Goal: Transaction & Acquisition: Purchase product/service

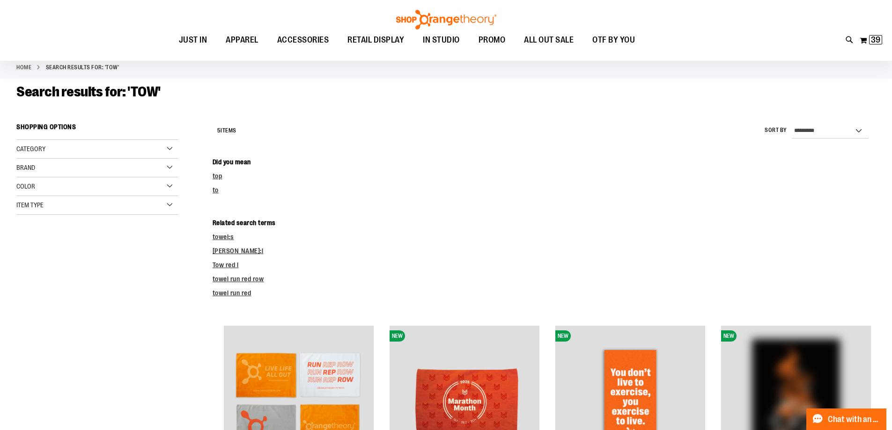
scroll to position [46, 0]
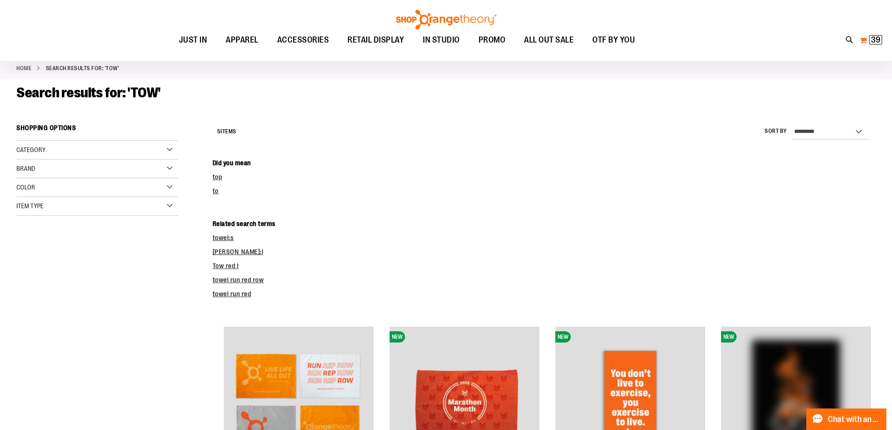
click at [871, 37] on span "39" at bounding box center [875, 39] width 9 height 9
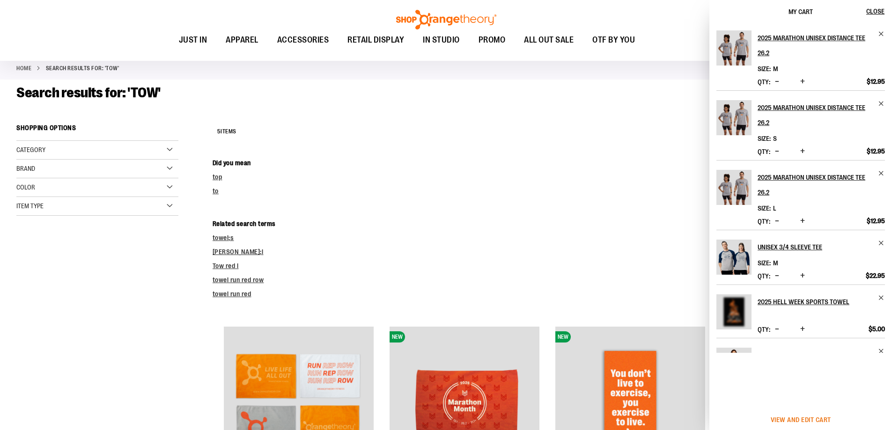
click at [771, 416] on span "View and edit cart" at bounding box center [800, 419] width 60 height 7
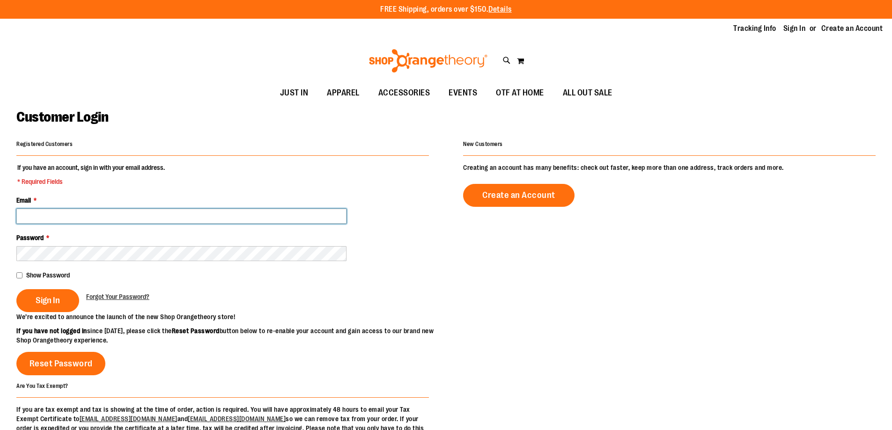
click at [125, 212] on input "Email *" at bounding box center [181, 216] width 330 height 15
type input "**********"
drag, startPoint x: 248, startPoint y: 216, endPoint x: 10, endPoint y: 179, distance: 241.1
click at [0, 186] on main "**********" at bounding box center [446, 299] width 892 height 390
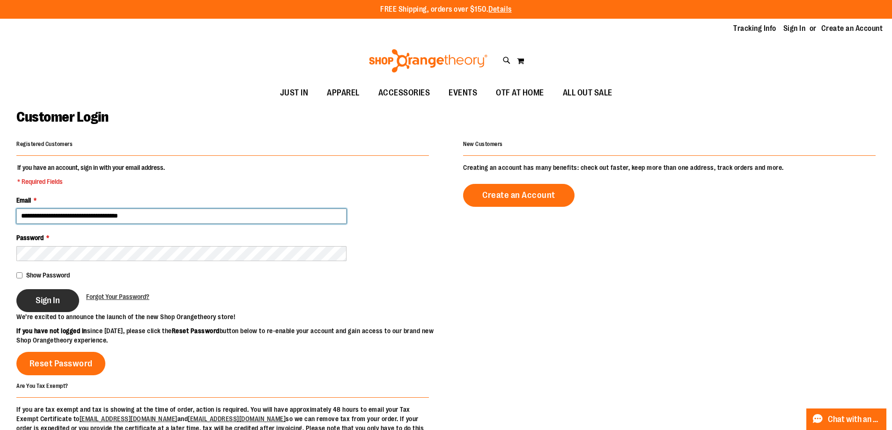
type input "**********"
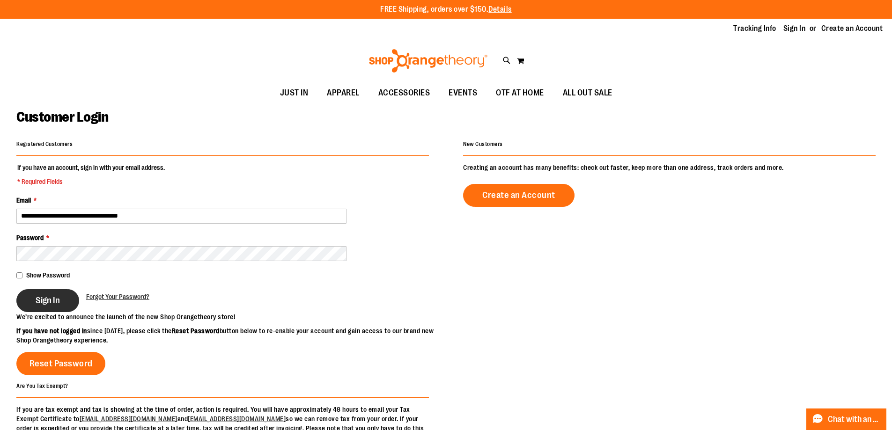
click at [43, 304] on span "Sign In" at bounding box center [48, 300] width 24 height 10
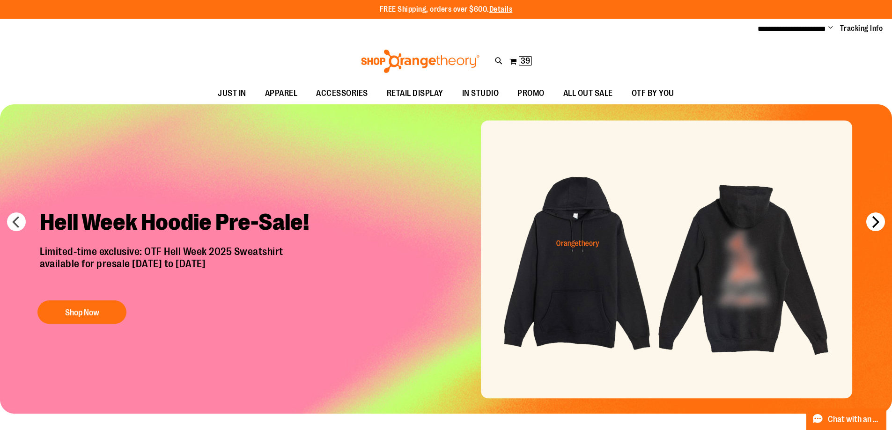
click at [873, 224] on button "next" at bounding box center [875, 221] width 19 height 19
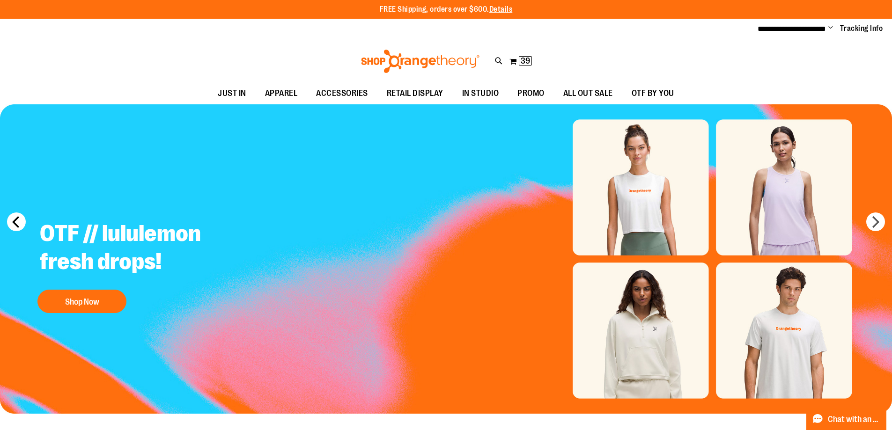
drag, startPoint x: 16, startPoint y: 220, endPoint x: 23, endPoint y: 228, distance: 10.0
click at [17, 222] on button "prev" at bounding box center [16, 221] width 19 height 19
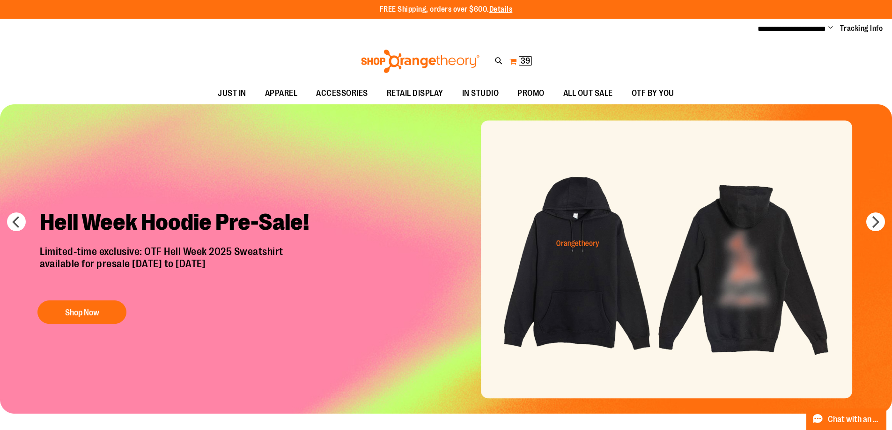
click at [526, 59] on span "39" at bounding box center [524, 60] width 9 height 9
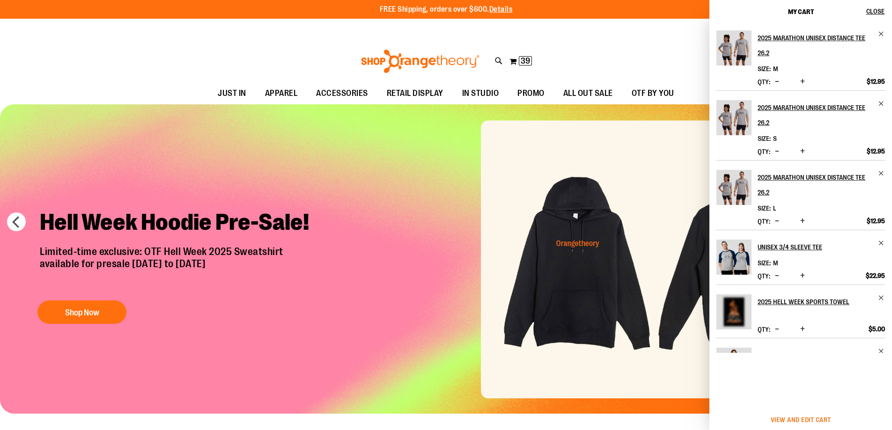
click at [802, 416] on span "View and edit cart" at bounding box center [800, 419] width 60 height 7
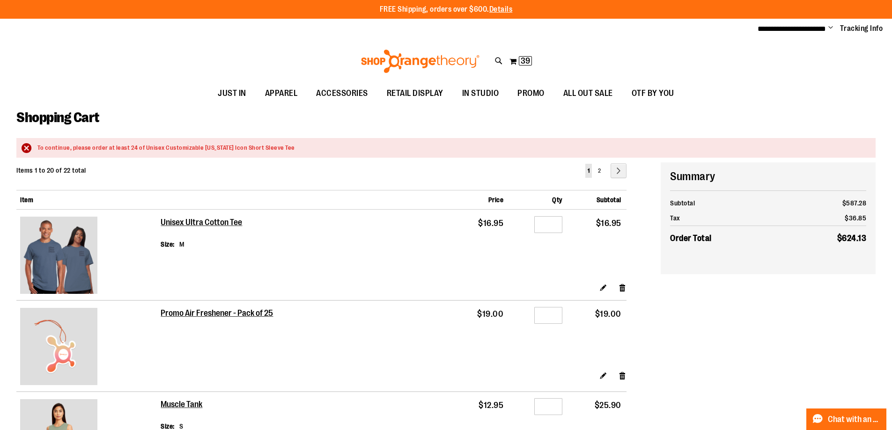
drag, startPoint x: 26, startPoint y: 148, endPoint x: 62, endPoint y: 168, distance: 41.7
click at [37, 147] on div "To continue, please order at least 24 of Unisex Customizable Florida Icon Short…" at bounding box center [451, 148] width 828 height 9
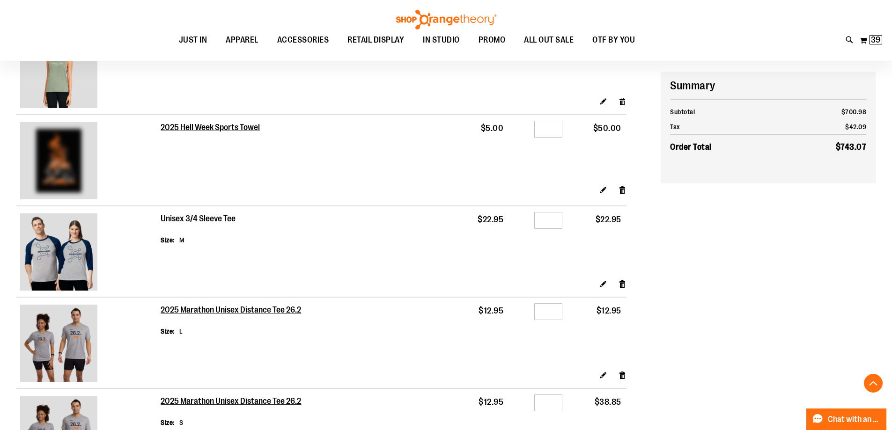
scroll to position [561, 0]
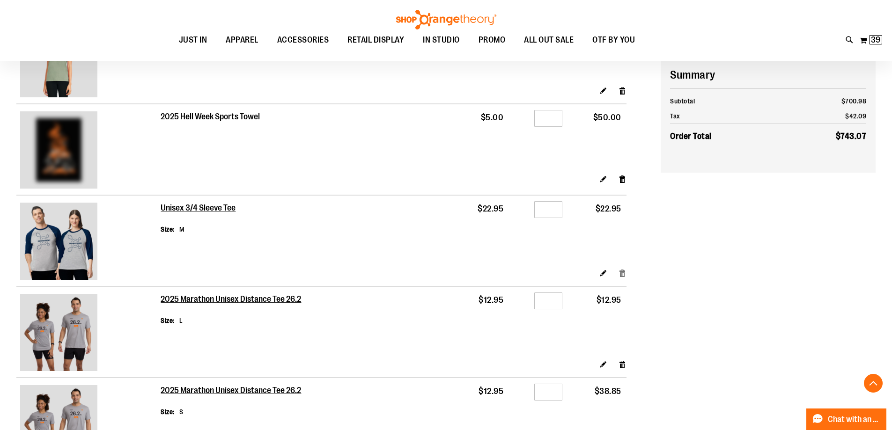
click at [622, 272] on link "Remove item" at bounding box center [622, 273] width 8 height 10
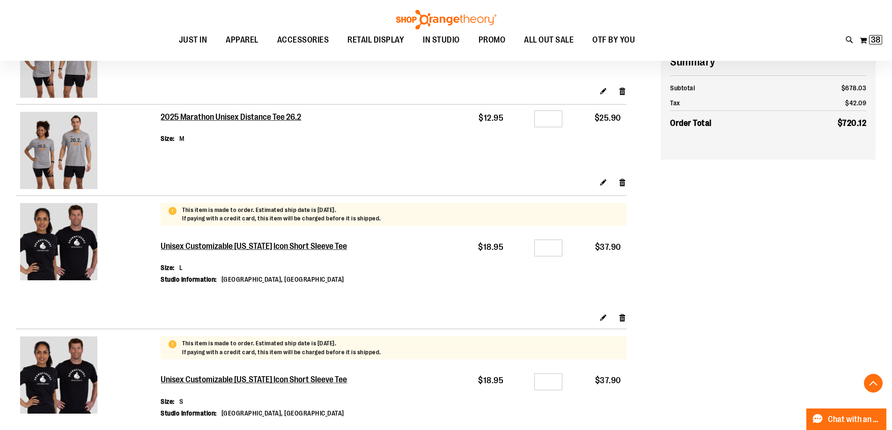
scroll to position [842, 0]
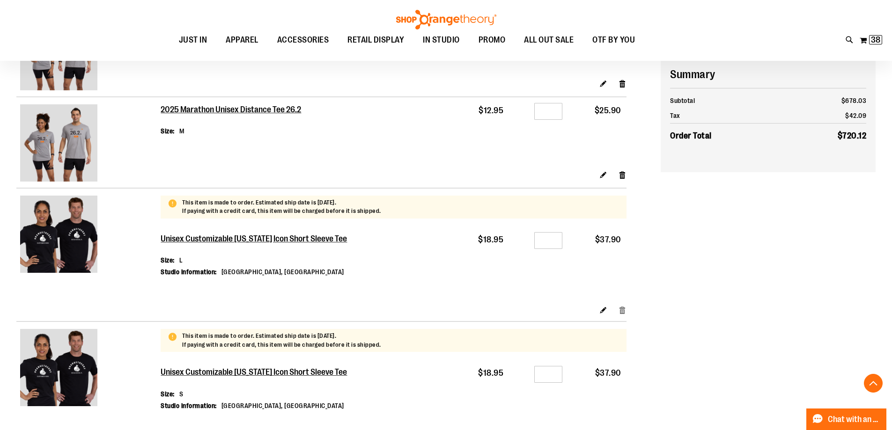
click at [622, 310] on link "Remove item" at bounding box center [622, 310] width 8 height 10
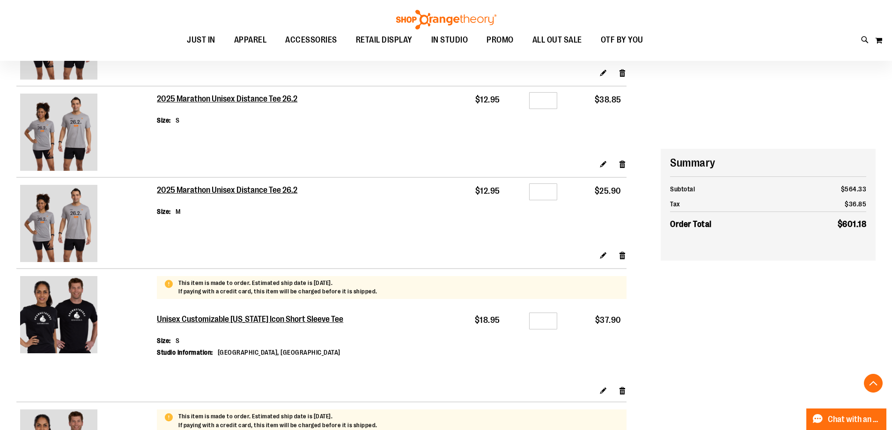
scroll to position [842, 0]
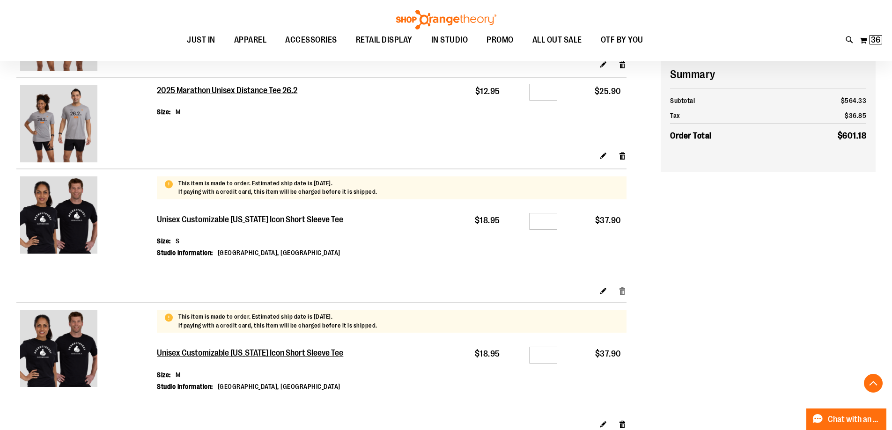
click at [622, 290] on link "Remove item" at bounding box center [622, 290] width 8 height 10
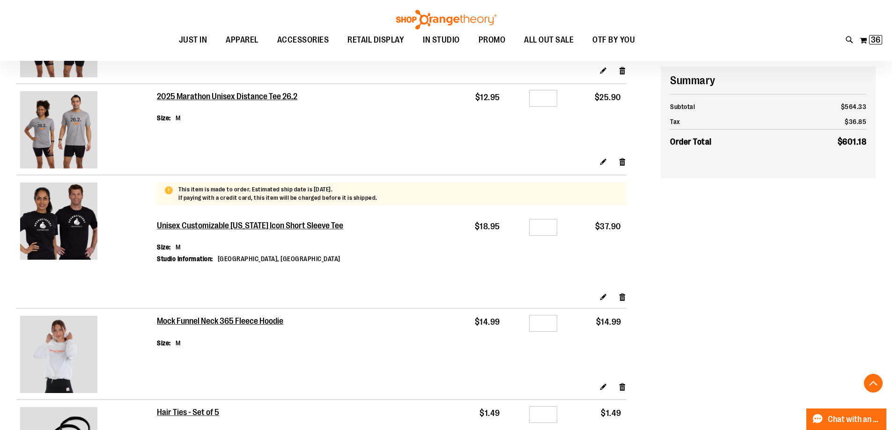
scroll to position [842, 0]
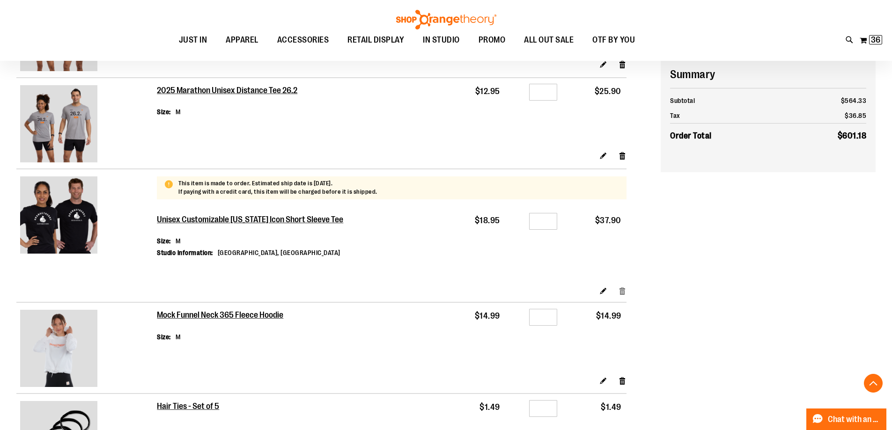
click at [622, 293] on link "Remove item" at bounding box center [622, 290] width 8 height 10
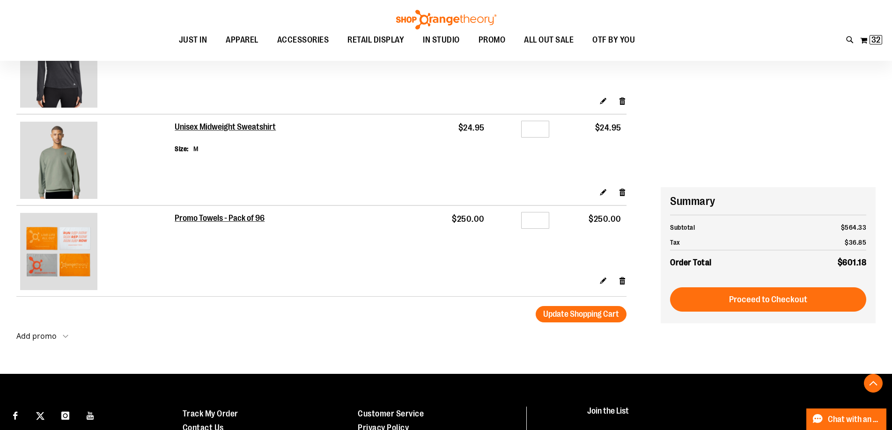
scroll to position [1638, 0]
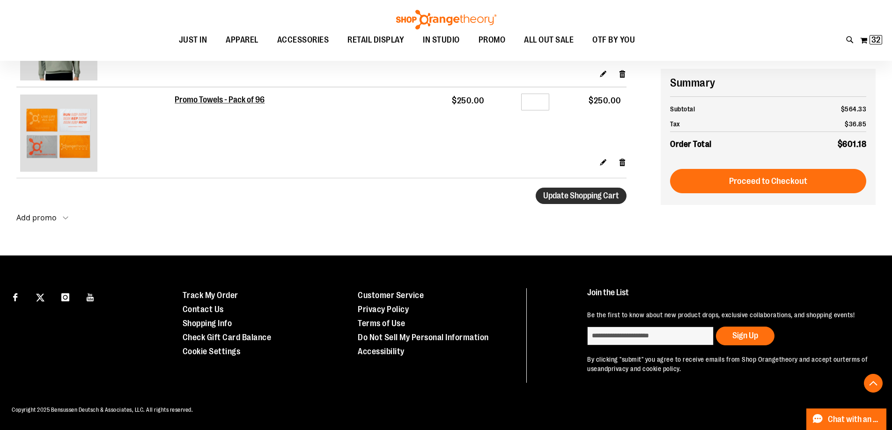
click at [609, 191] on span "Update Shopping Cart" at bounding box center [581, 195] width 76 height 9
